Goal: Information Seeking & Learning: Learn about a topic

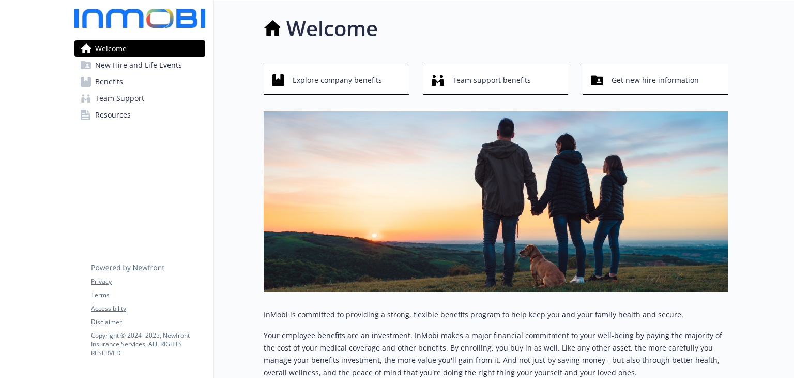
click at [160, 86] on link "Benefits" at bounding box center [139, 81] width 131 height 17
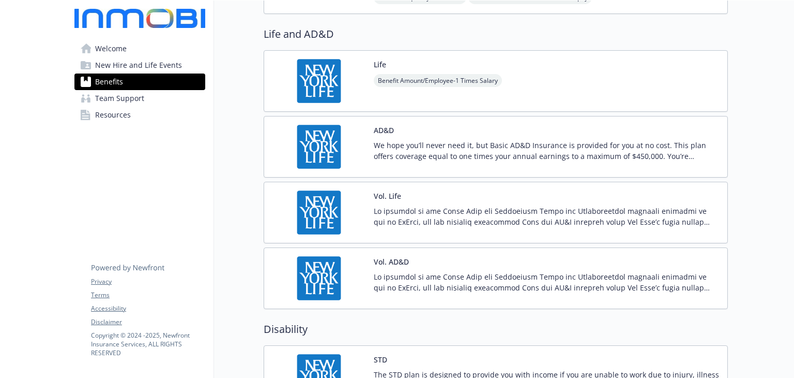
click at [455, 205] on p at bounding box center [547, 216] width 346 height 22
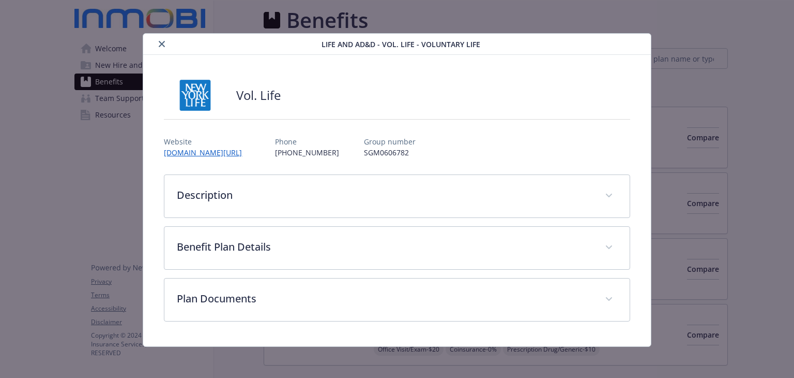
scroll to position [621, 0]
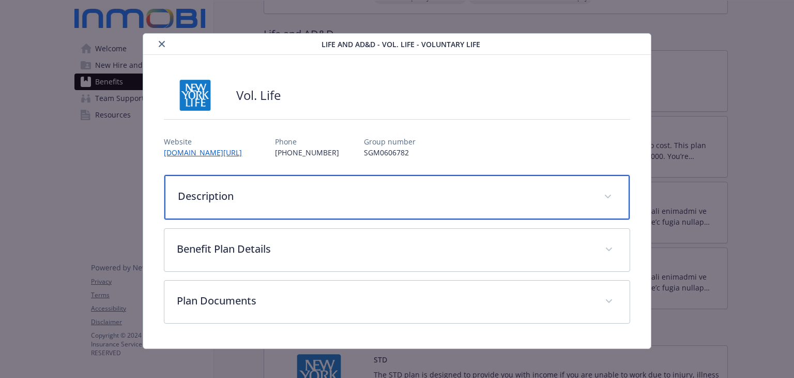
click at [275, 205] on div "Description" at bounding box center [396, 197] width 465 height 44
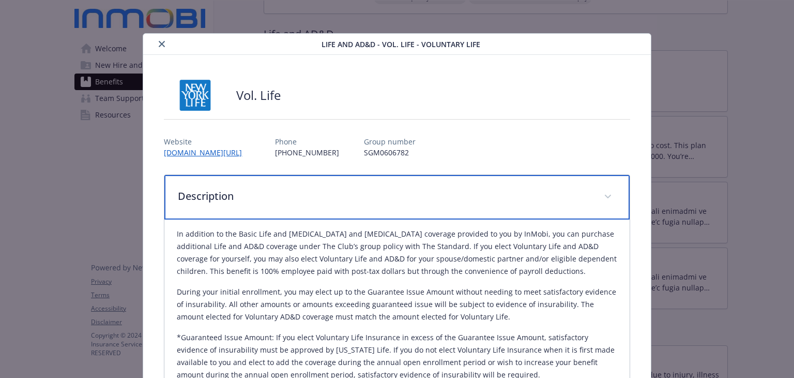
scroll to position [155, 0]
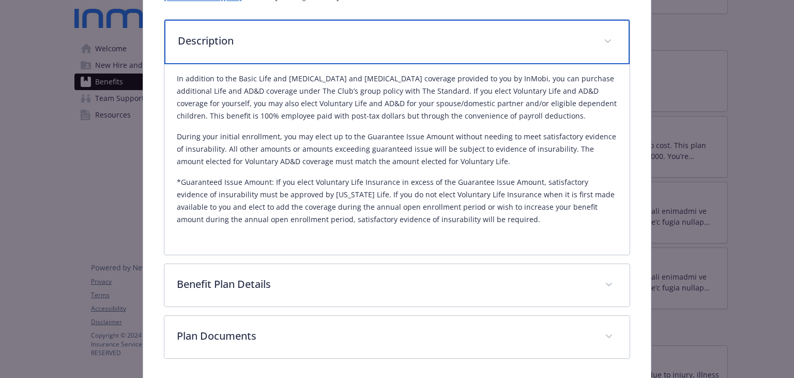
click at [363, 53] on div "Description" at bounding box center [396, 42] width 465 height 44
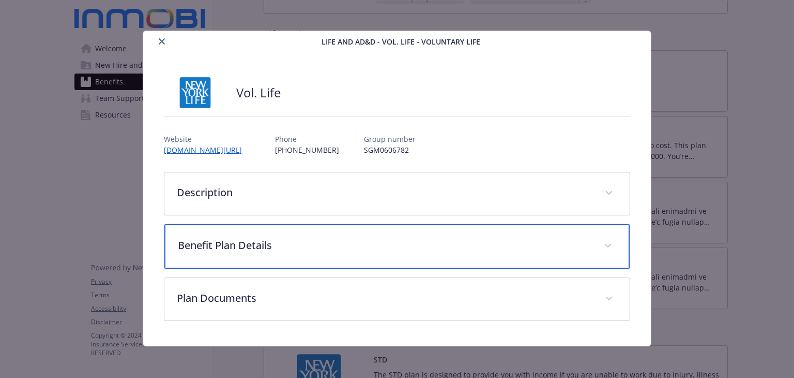
click at [339, 243] on p "Benefit Plan Details" at bounding box center [384, 245] width 413 height 16
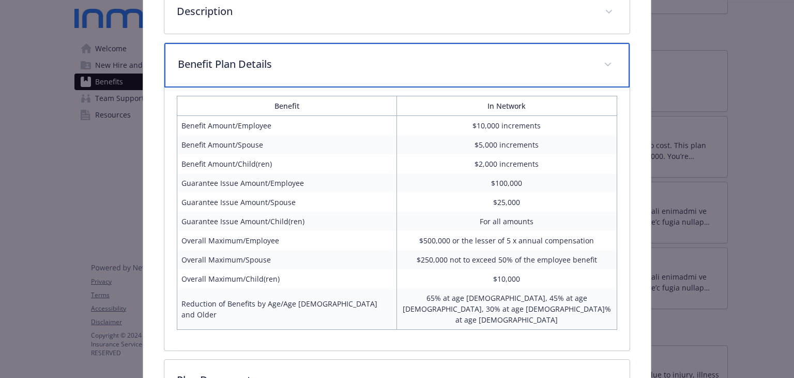
scroll to position [209, 0]
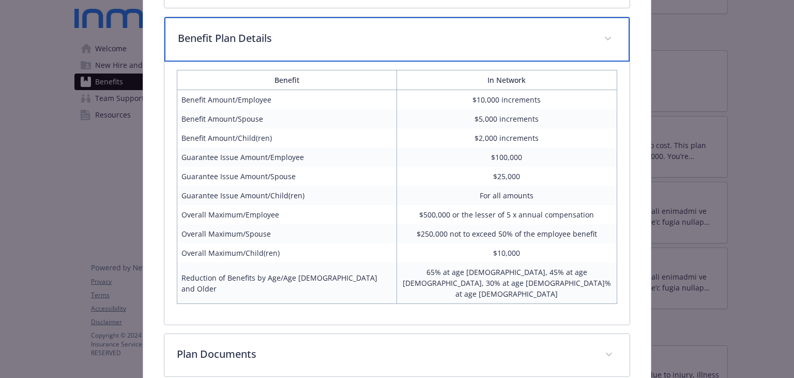
click at [405, 31] on p "Benefit Plan Details" at bounding box center [384, 39] width 413 height 16
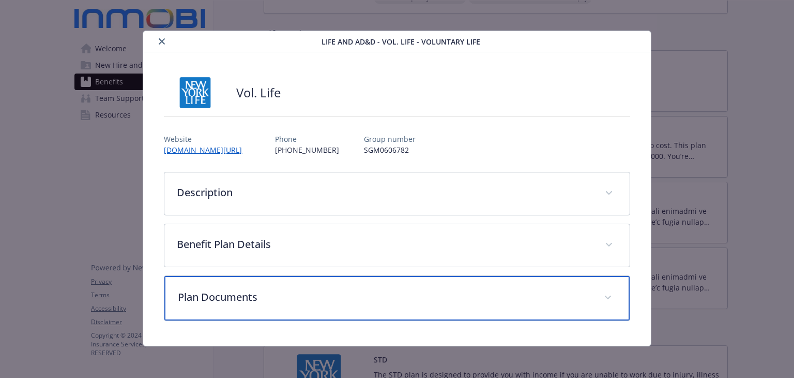
click at [333, 293] on p "Plan Documents" at bounding box center [384, 297] width 413 height 16
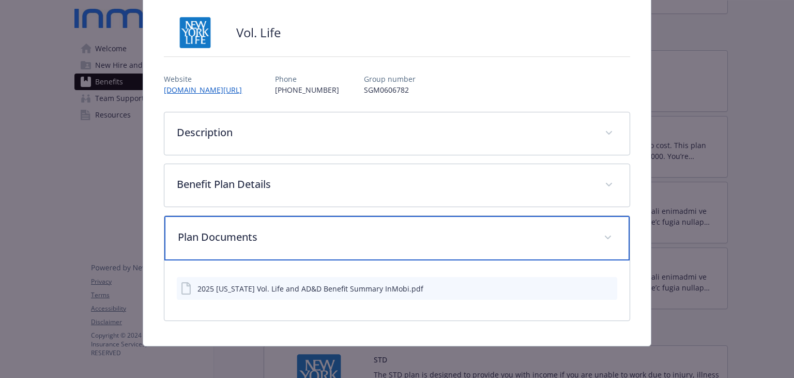
click at [440, 230] on p "Plan Documents" at bounding box center [384, 237] width 413 height 16
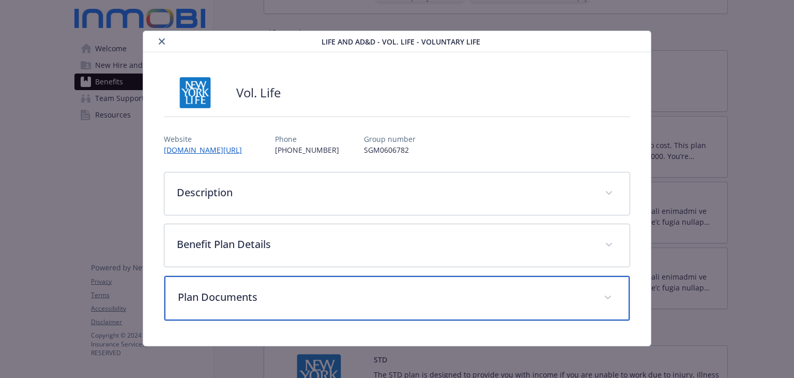
scroll to position [0, 0]
